Goal: Transaction & Acquisition: Book appointment/travel/reservation

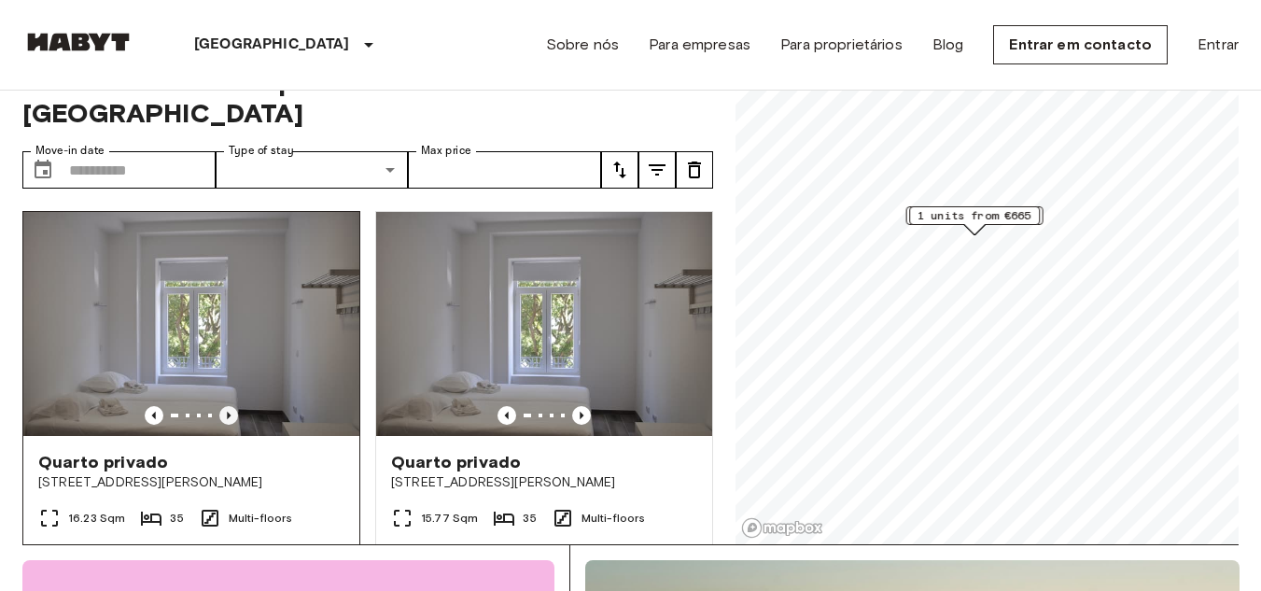
click at [225, 406] on icon "Previous image" at bounding box center [228, 415] width 19 height 19
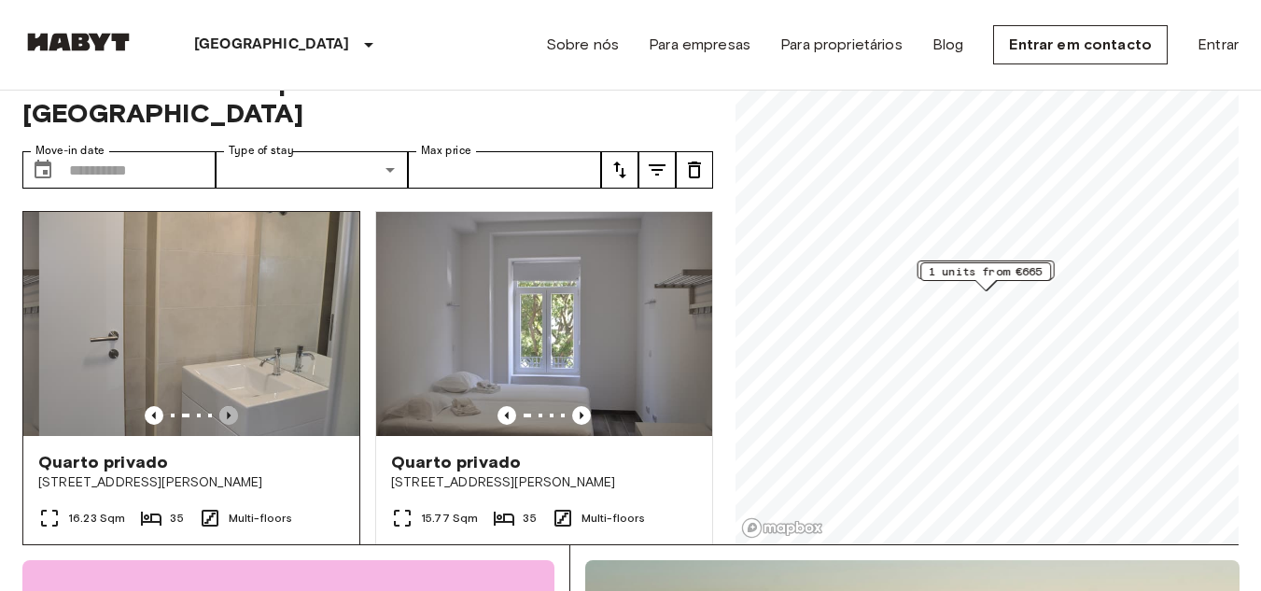
click at [225, 406] on icon "Previous image" at bounding box center [228, 415] width 19 height 19
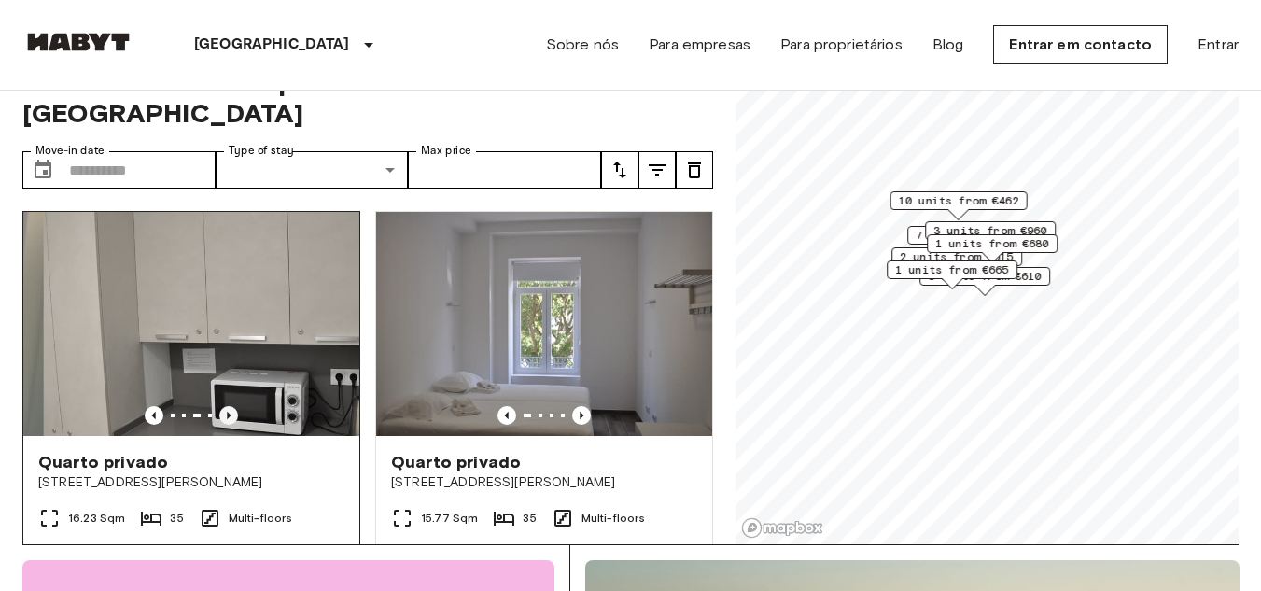
click at [225, 406] on icon "Previous image" at bounding box center [228, 415] width 19 height 19
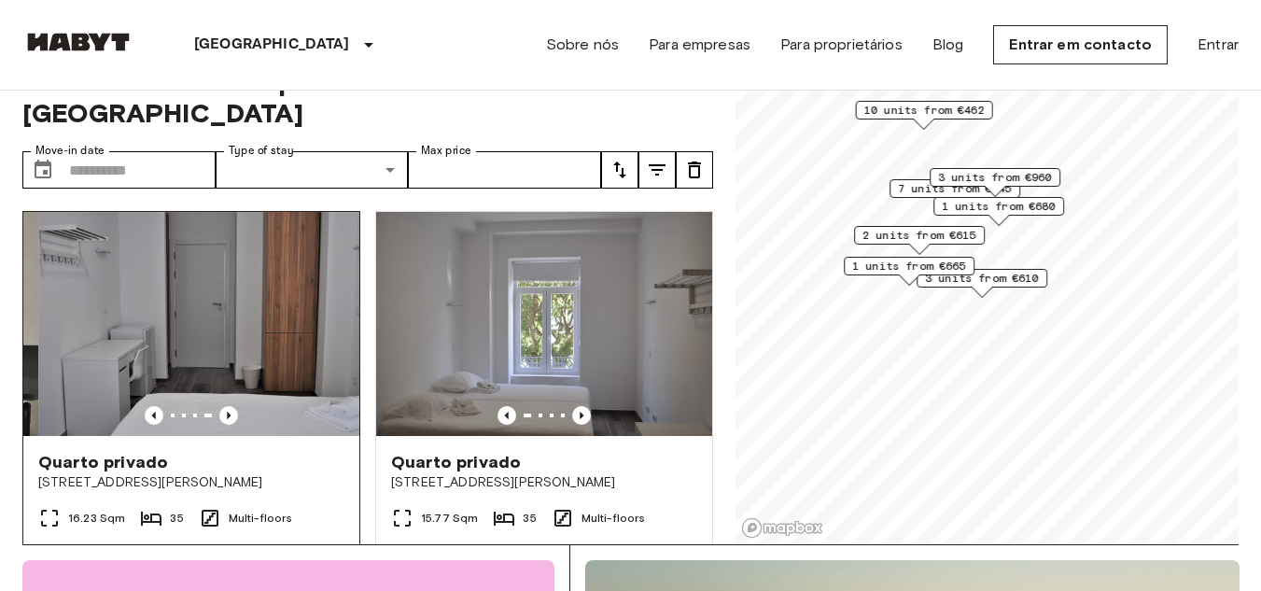
click at [270, 451] on div "Quarto privado" at bounding box center [191, 462] width 306 height 22
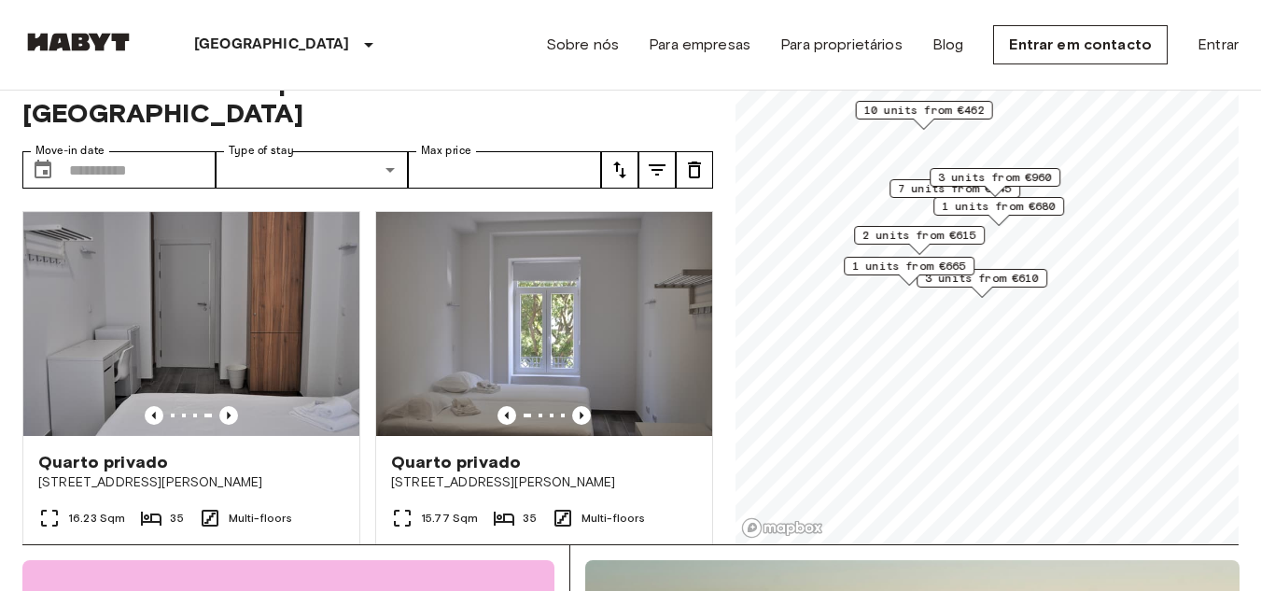
click at [923, 110] on span "10 units from €462" at bounding box center [924, 110] width 120 height 17
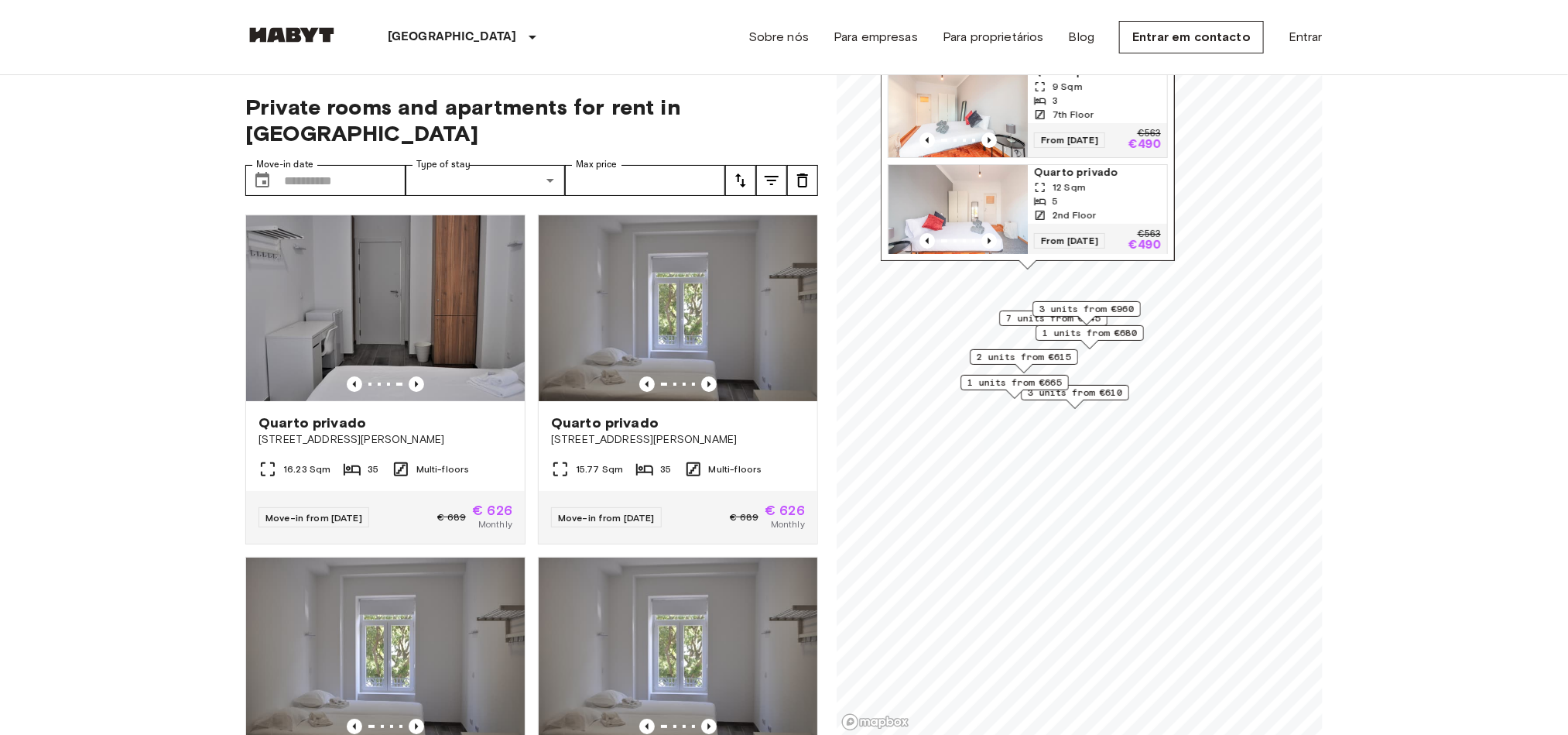
click at [985, 200] on img "Map marker" at bounding box center [958, 212] width 139 height 93
